Goal: Transaction & Acquisition: Obtain resource

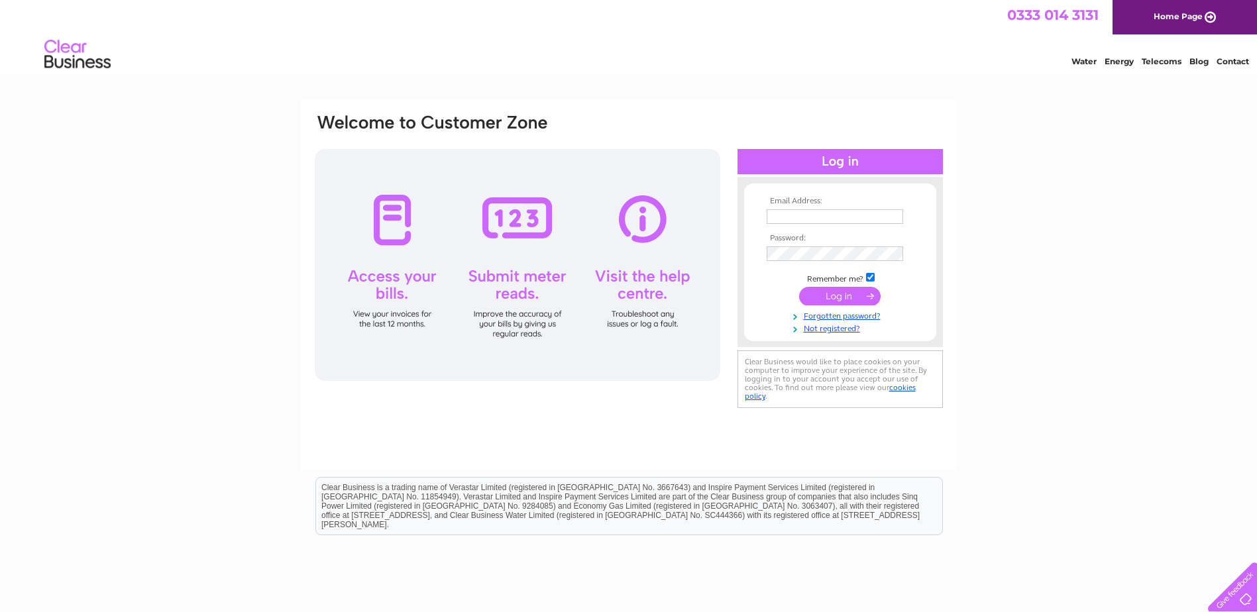
click at [785, 215] on input "text" at bounding box center [835, 216] width 137 height 15
type input "wellingboroughbowls@gmail.com"
click at [848, 292] on input "submit" at bounding box center [840, 296] width 82 height 19
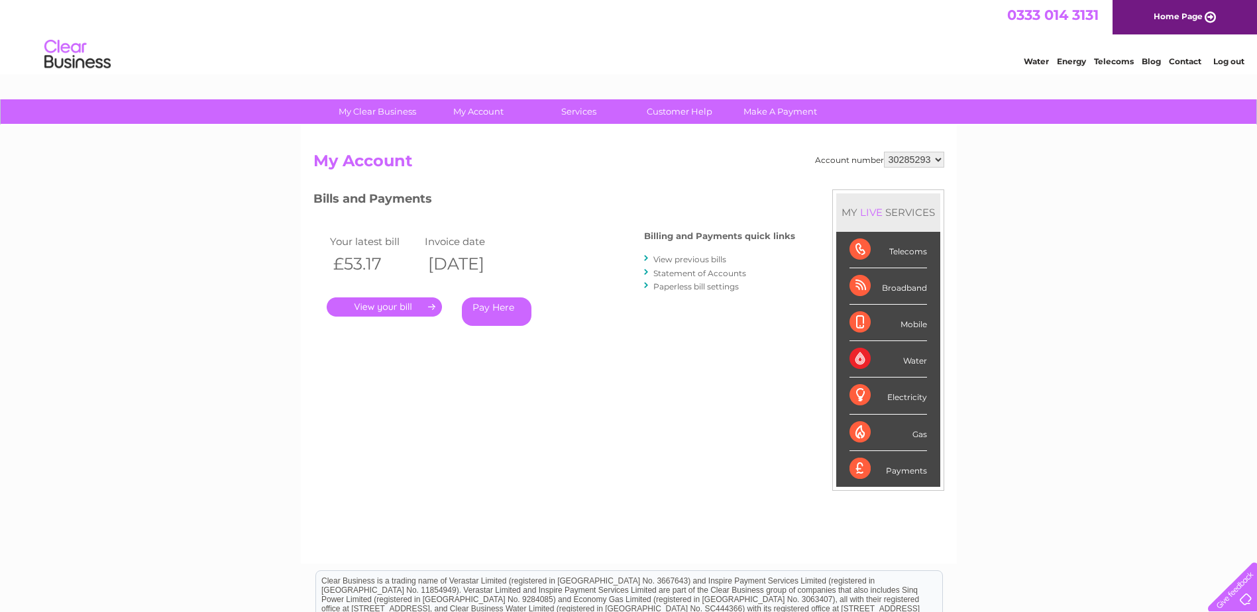
click at [685, 272] on link "Statement of Accounts" at bounding box center [699, 273] width 93 height 10
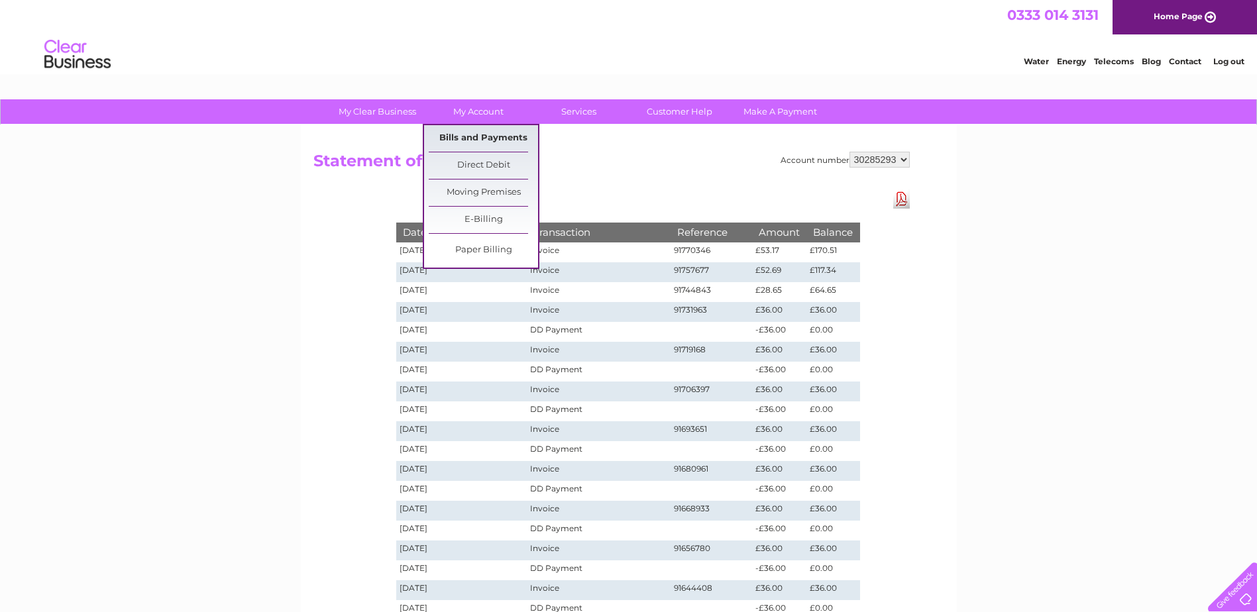
click at [486, 135] on link "Bills and Payments" at bounding box center [483, 138] width 109 height 27
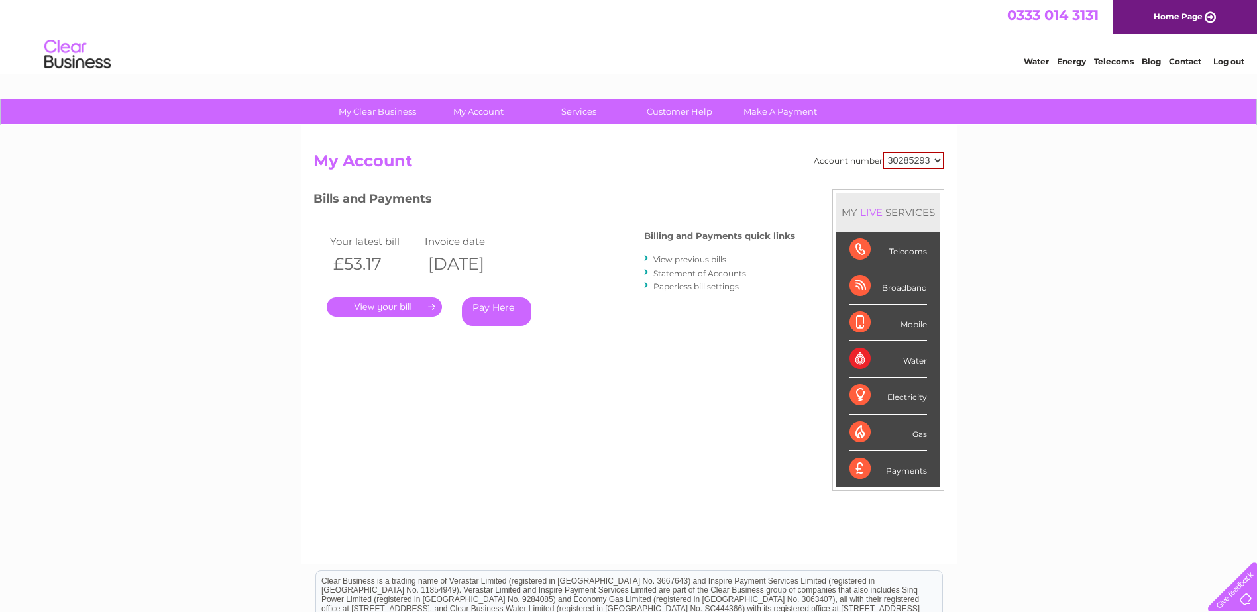
click at [386, 304] on link "." at bounding box center [384, 307] width 115 height 19
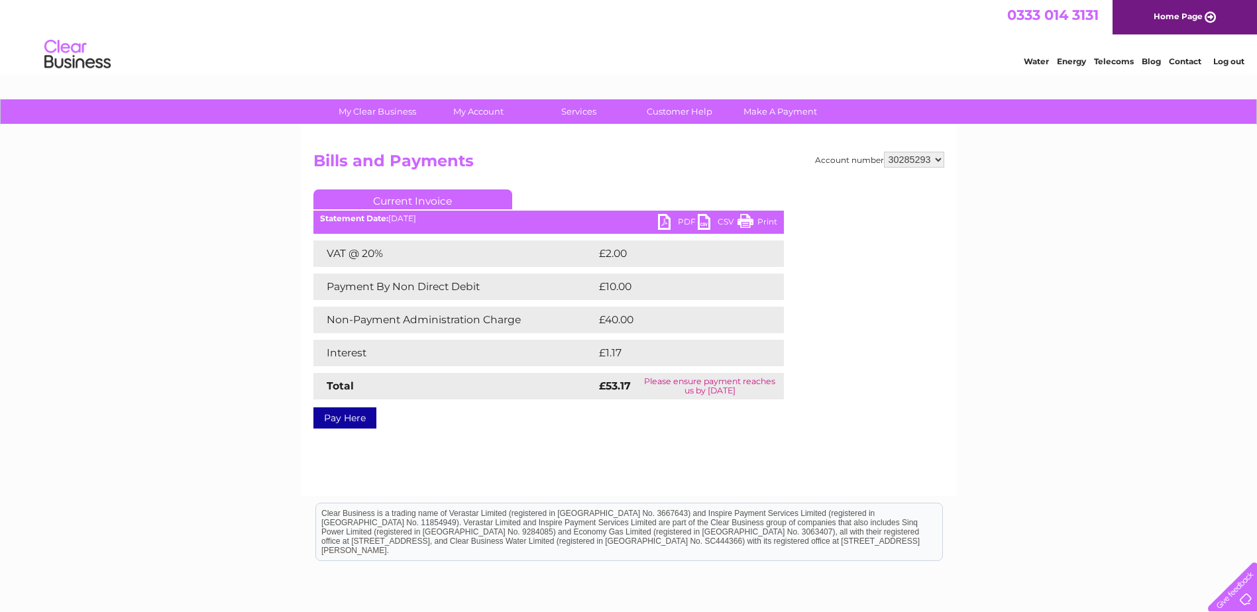
drag, startPoint x: 764, startPoint y: 221, endPoint x: 87, endPoint y: 36, distance: 701.5
click at [764, 221] on link "Print" at bounding box center [758, 223] width 40 height 19
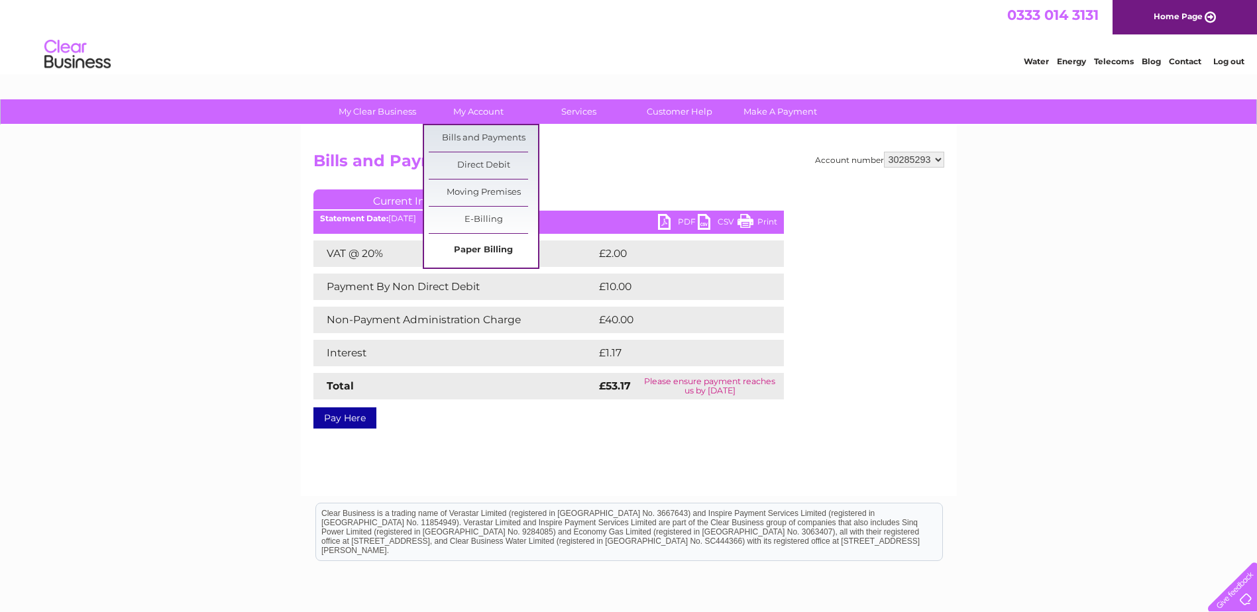
click at [488, 249] on link "Paper Billing" at bounding box center [483, 250] width 109 height 27
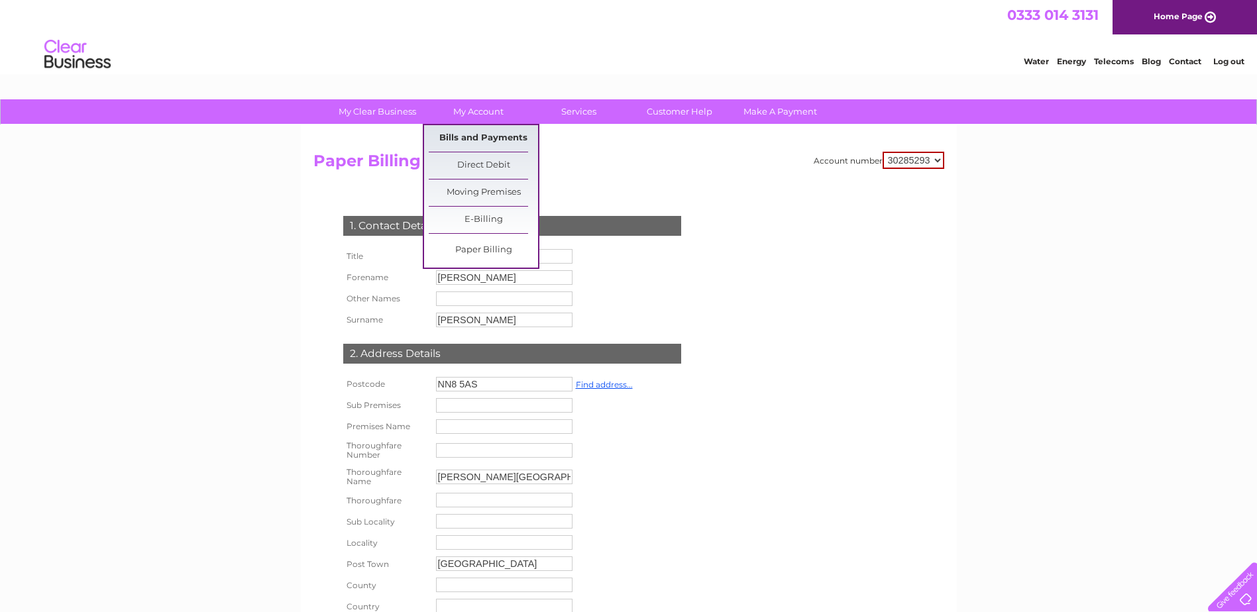
click at [469, 137] on link "Bills and Payments" at bounding box center [483, 138] width 109 height 27
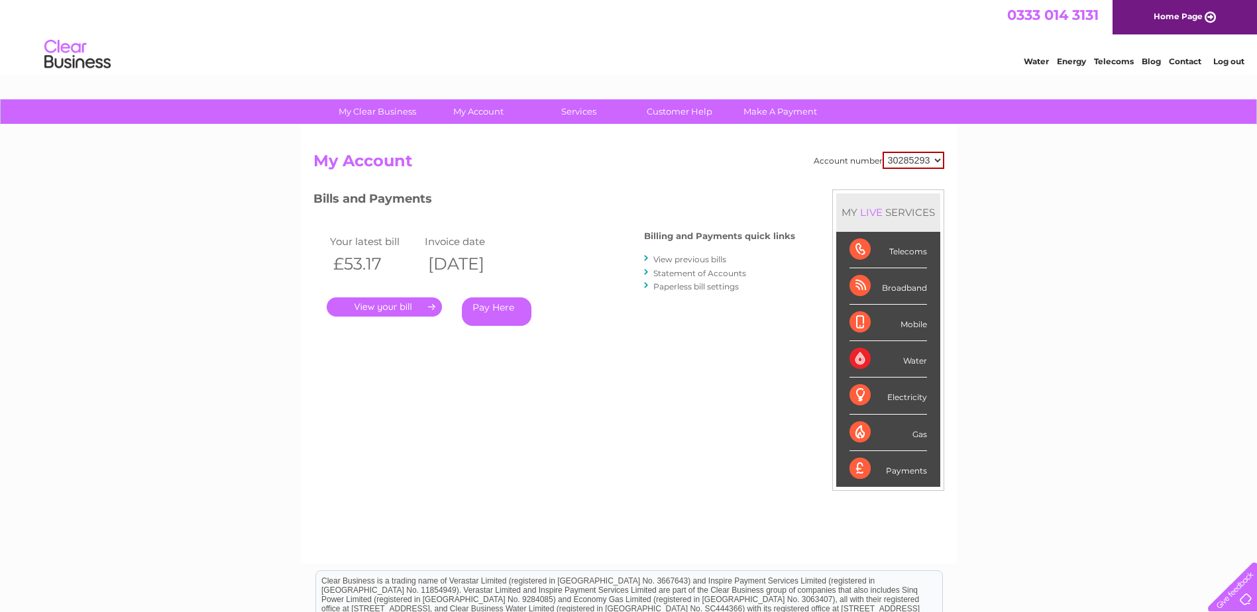
click at [661, 258] on link "View previous bills" at bounding box center [689, 260] width 73 height 10
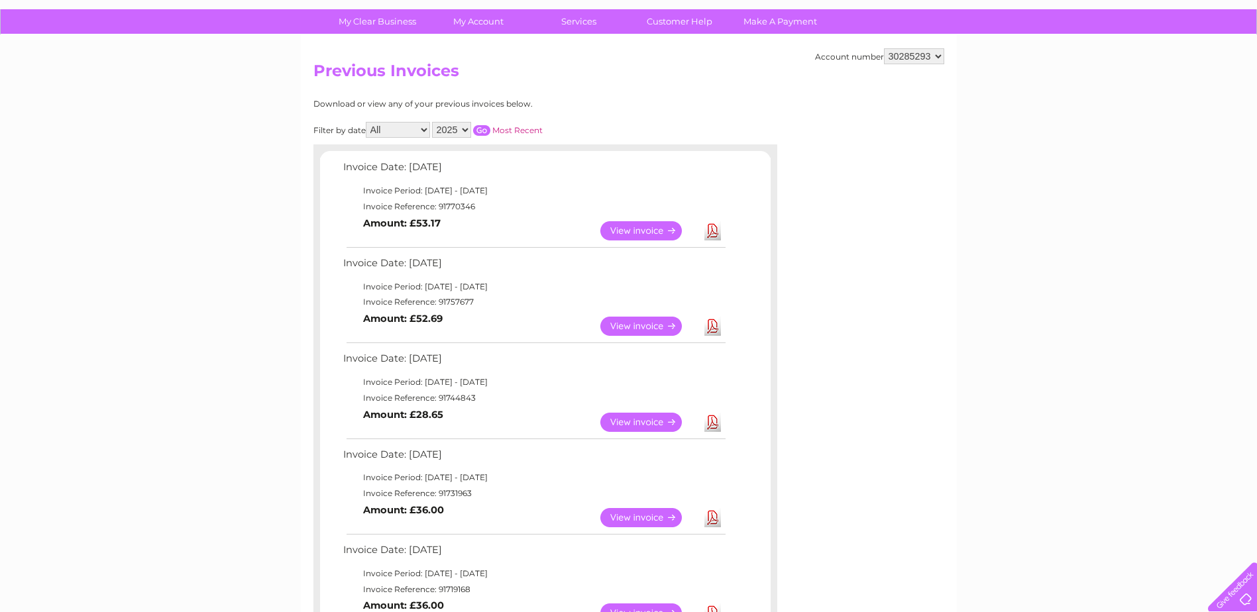
scroll to position [66, 0]
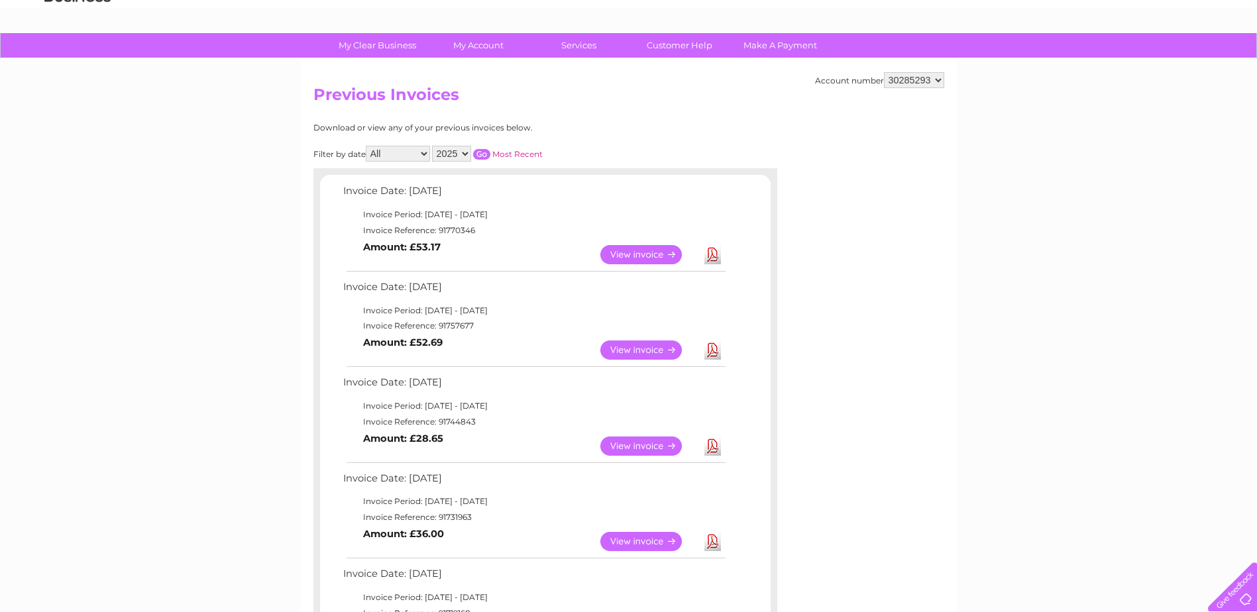
click at [712, 256] on link "Download" at bounding box center [713, 254] width 17 height 19
click at [712, 349] on link "Download" at bounding box center [713, 350] width 17 height 19
click at [714, 445] on link "Download" at bounding box center [713, 446] width 17 height 19
click at [712, 540] on link "Download" at bounding box center [713, 541] width 17 height 19
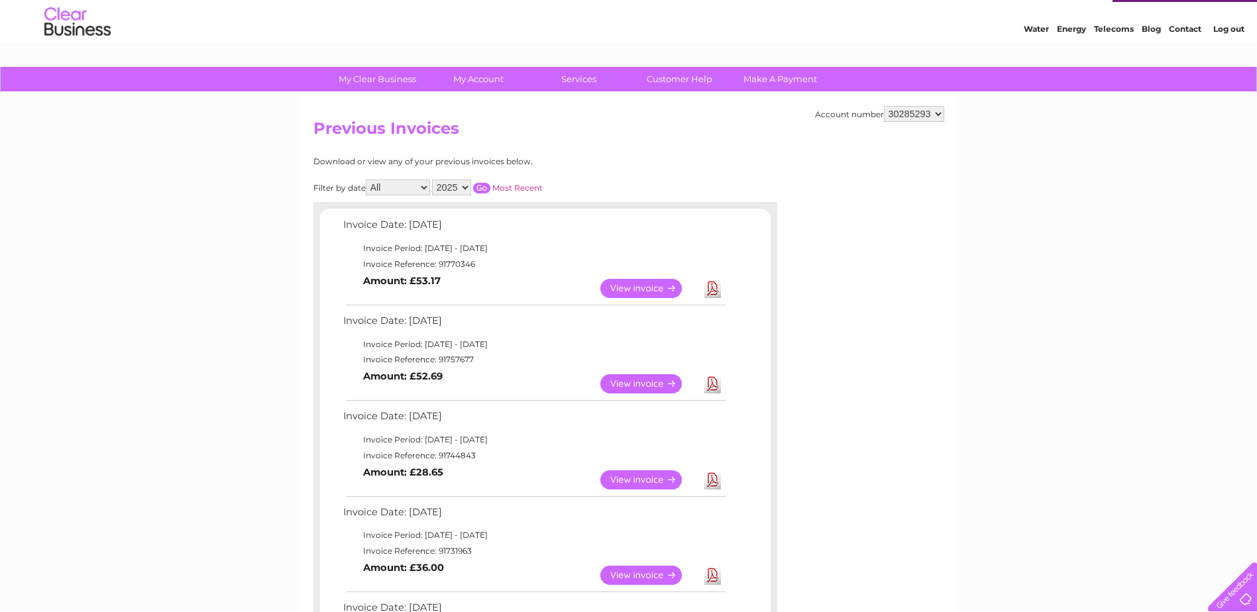
scroll to position [0, 0]
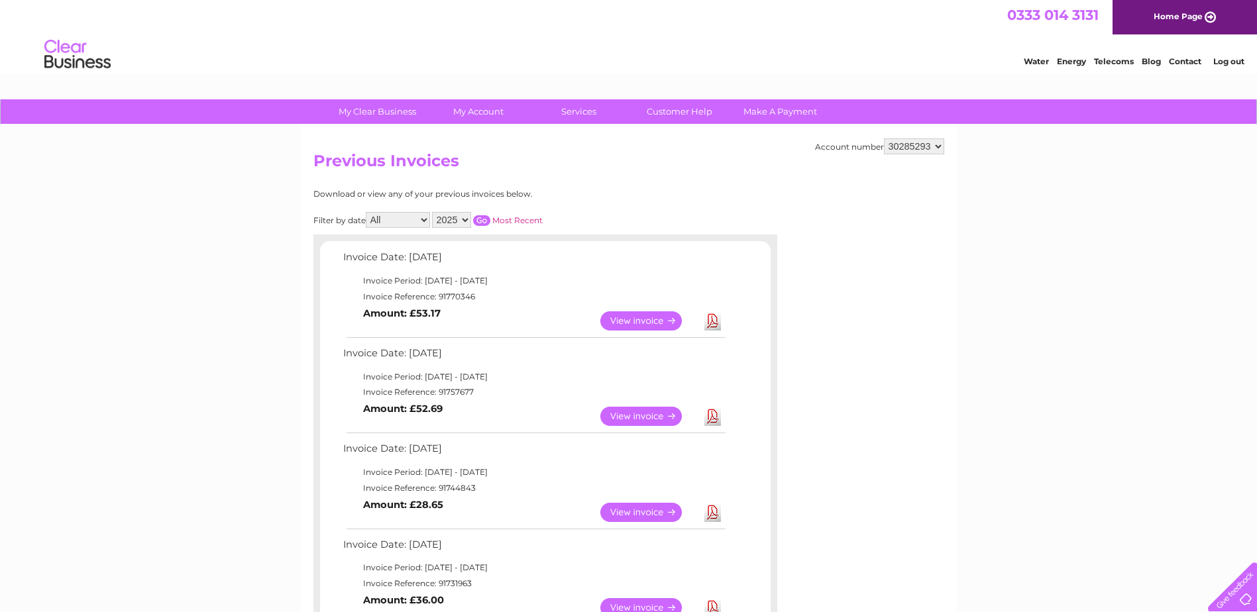
click at [1233, 62] on link "Log out" at bounding box center [1229, 61] width 31 height 10
